Goal: Navigation & Orientation: Find specific page/section

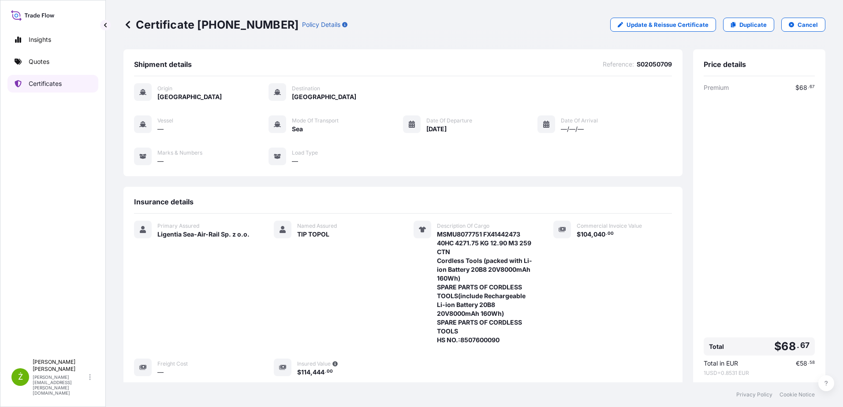
scroll to position [137, 0]
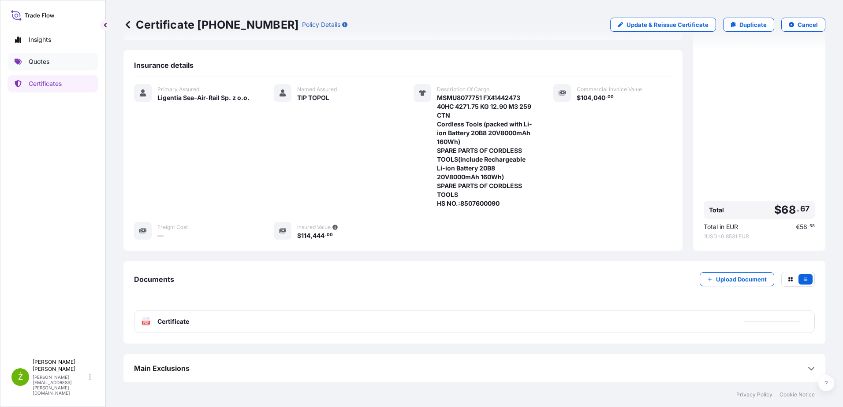
click at [54, 58] on link "Quotes" at bounding box center [52, 62] width 91 height 18
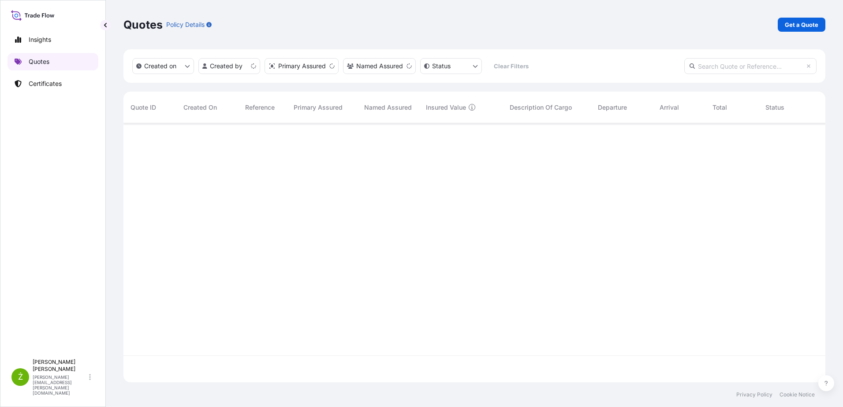
scroll to position [257, 695]
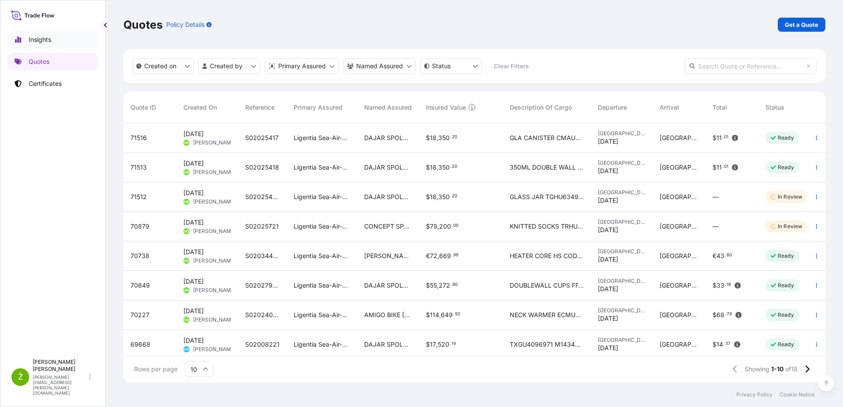
click at [52, 42] on link "Insights" at bounding box center [52, 40] width 91 height 18
select select "2025"
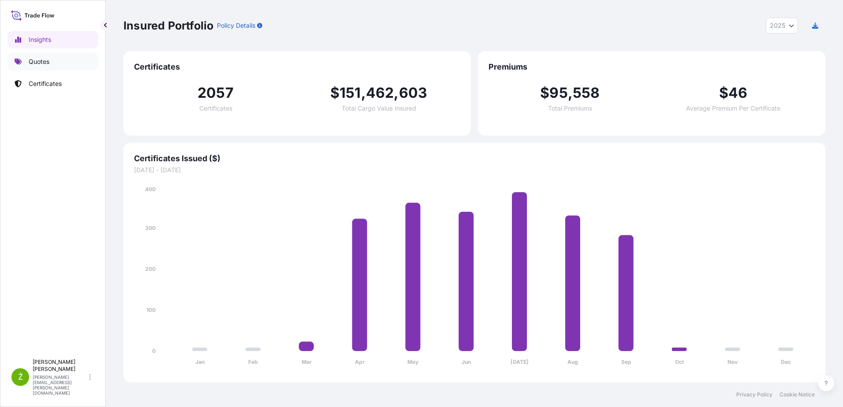
click at [56, 57] on link "Quotes" at bounding box center [52, 62] width 91 height 18
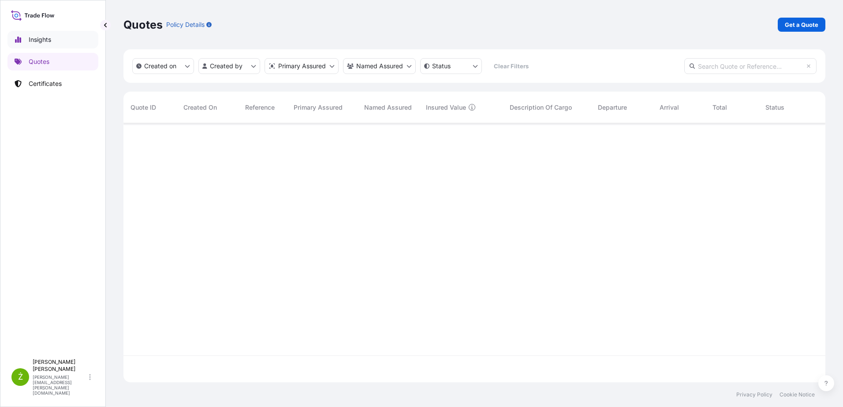
scroll to position [257, 695]
